Goal: Entertainment & Leisure: Consume media (video, audio)

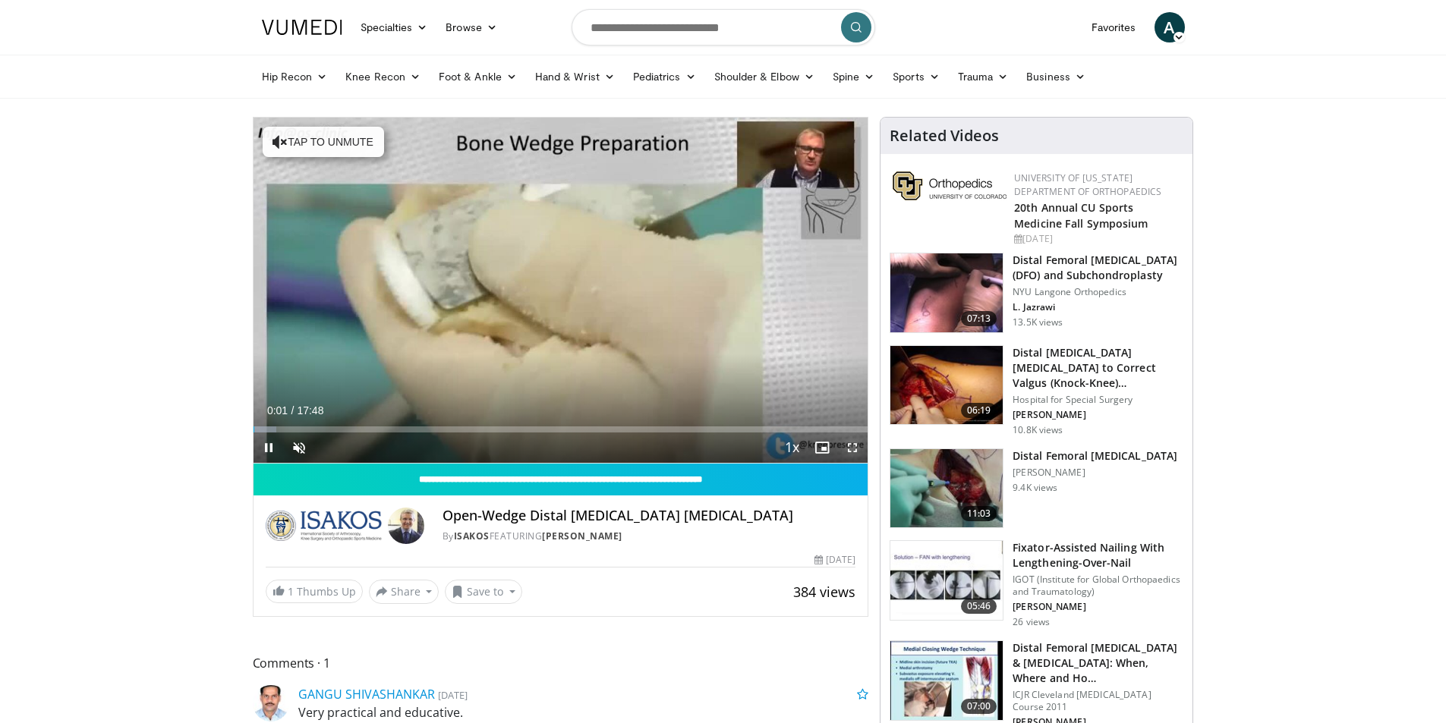
click at [850, 444] on span "Video Player" at bounding box center [852, 448] width 30 height 30
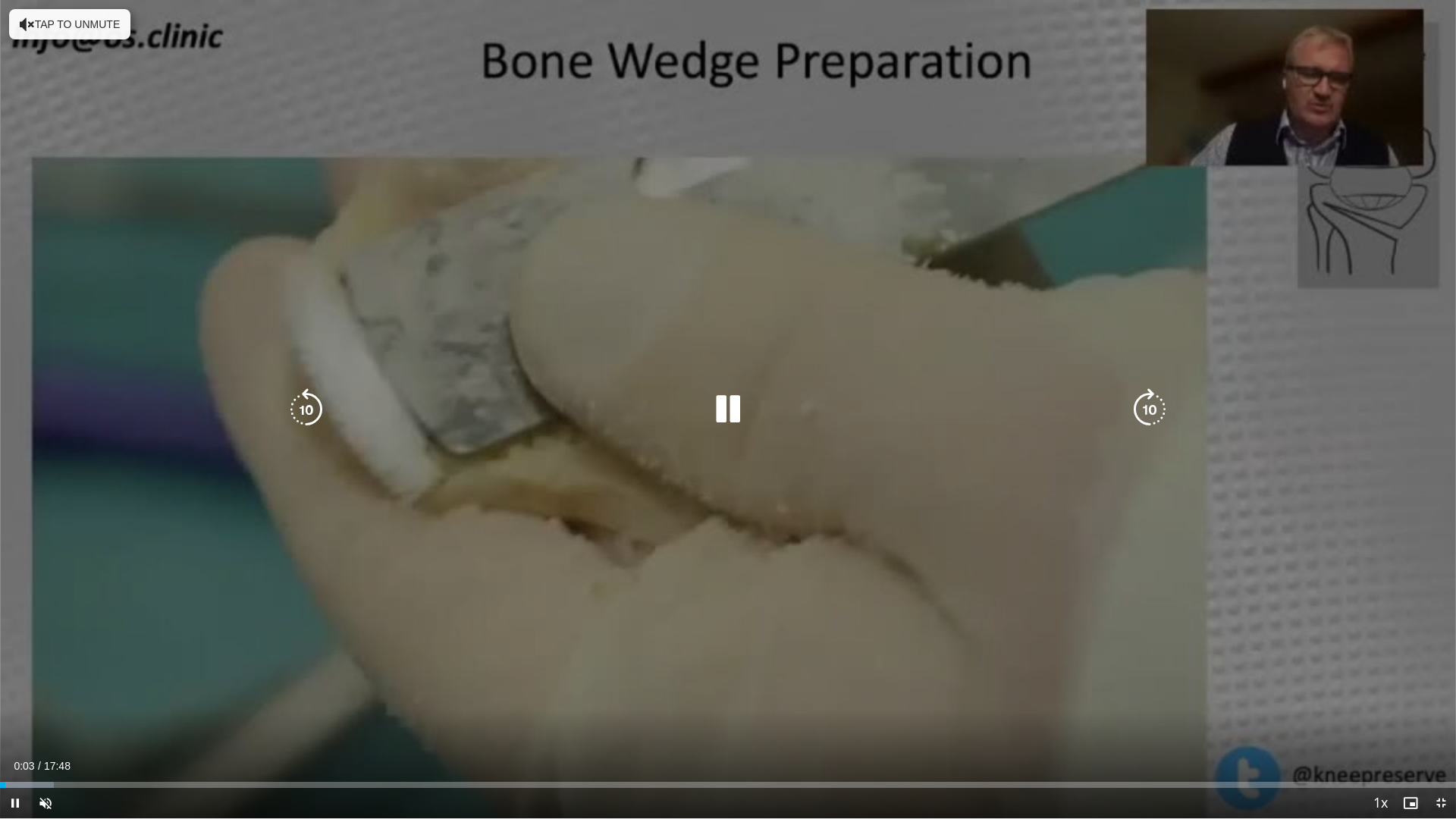
click at [97, 47] on div "10 seconds Tap to unmute" at bounding box center [728, 409] width 1456 height 818
click at [104, 27] on button "Tap to unmute" at bounding box center [69, 24] width 121 height 30
click at [713, 419] on icon "Video Player" at bounding box center [728, 410] width 42 height 42
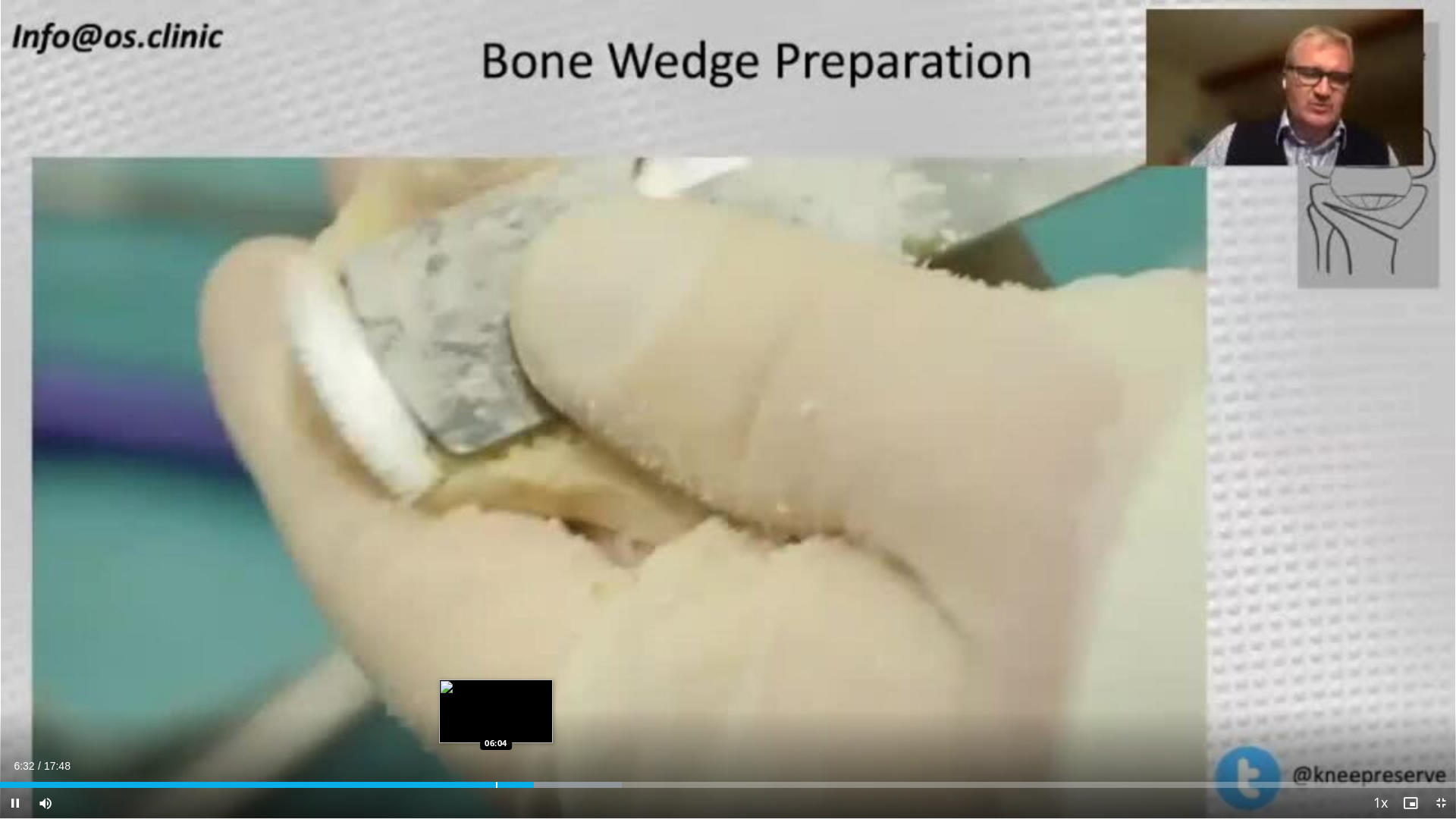
click at [496, 721] on div "Progress Bar" at bounding box center [497, 784] width 2 height 6
